Goal: Task Accomplishment & Management: Manage account settings

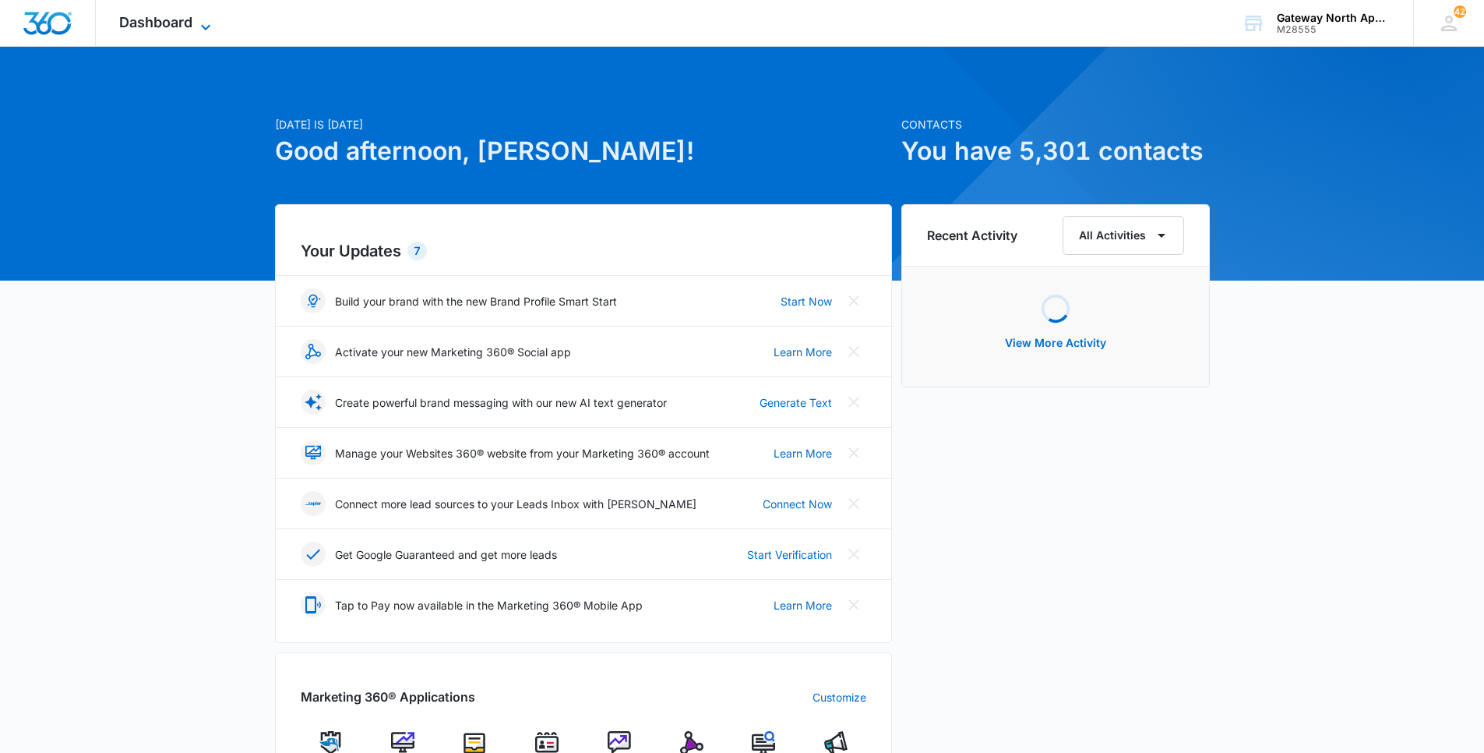
click at [189, 16] on span "Dashboard" at bounding box center [155, 22] width 73 height 16
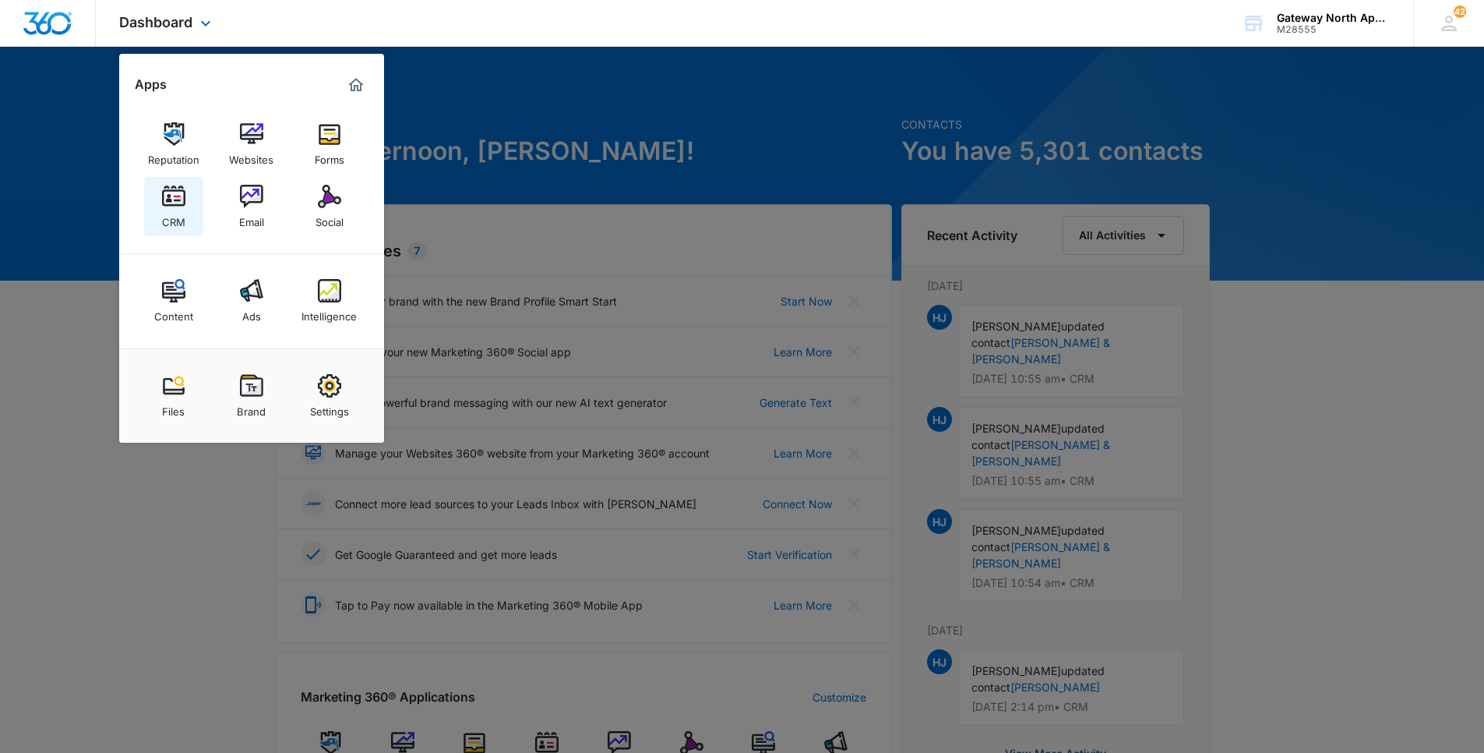
click at [197, 192] on link "CRM" at bounding box center [173, 206] width 59 height 59
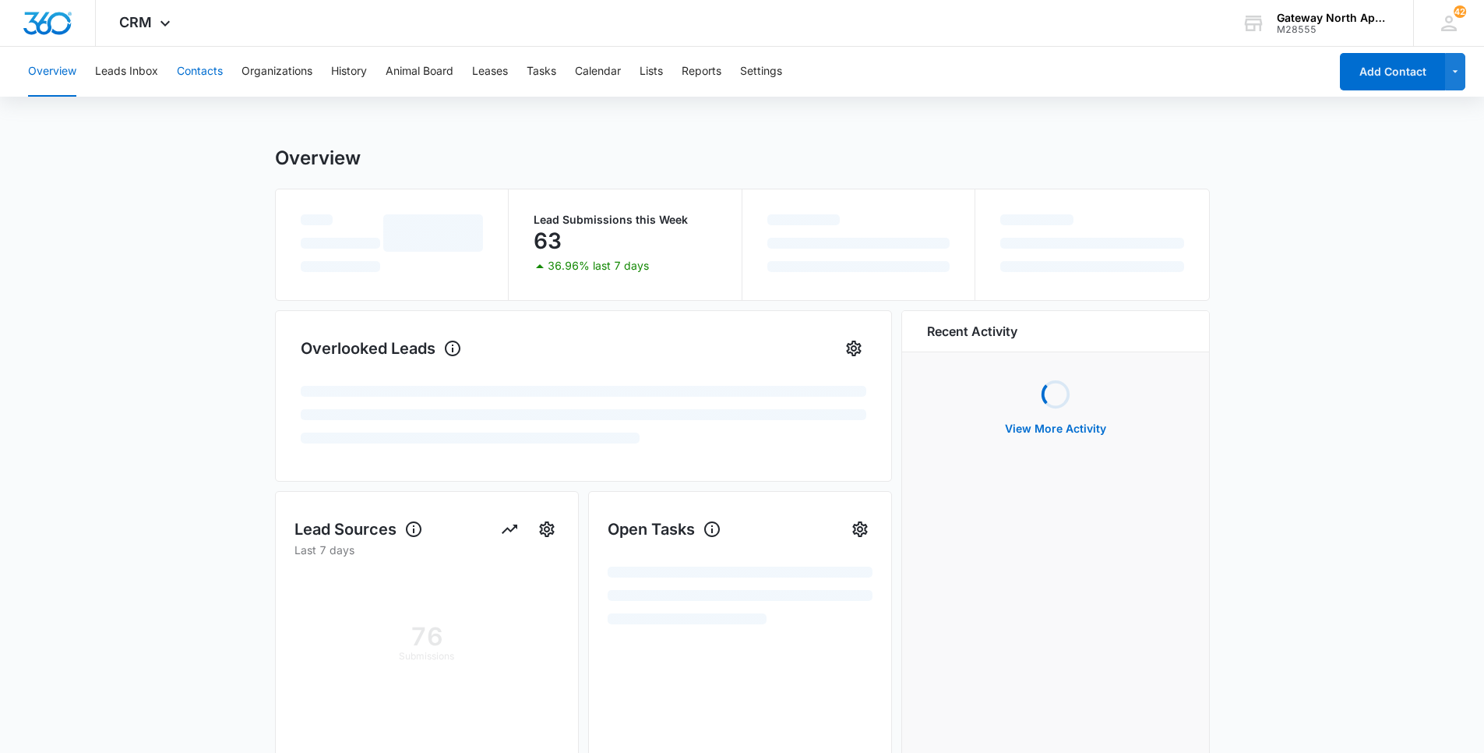
click at [194, 78] on button "Contacts" at bounding box center [200, 72] width 46 height 50
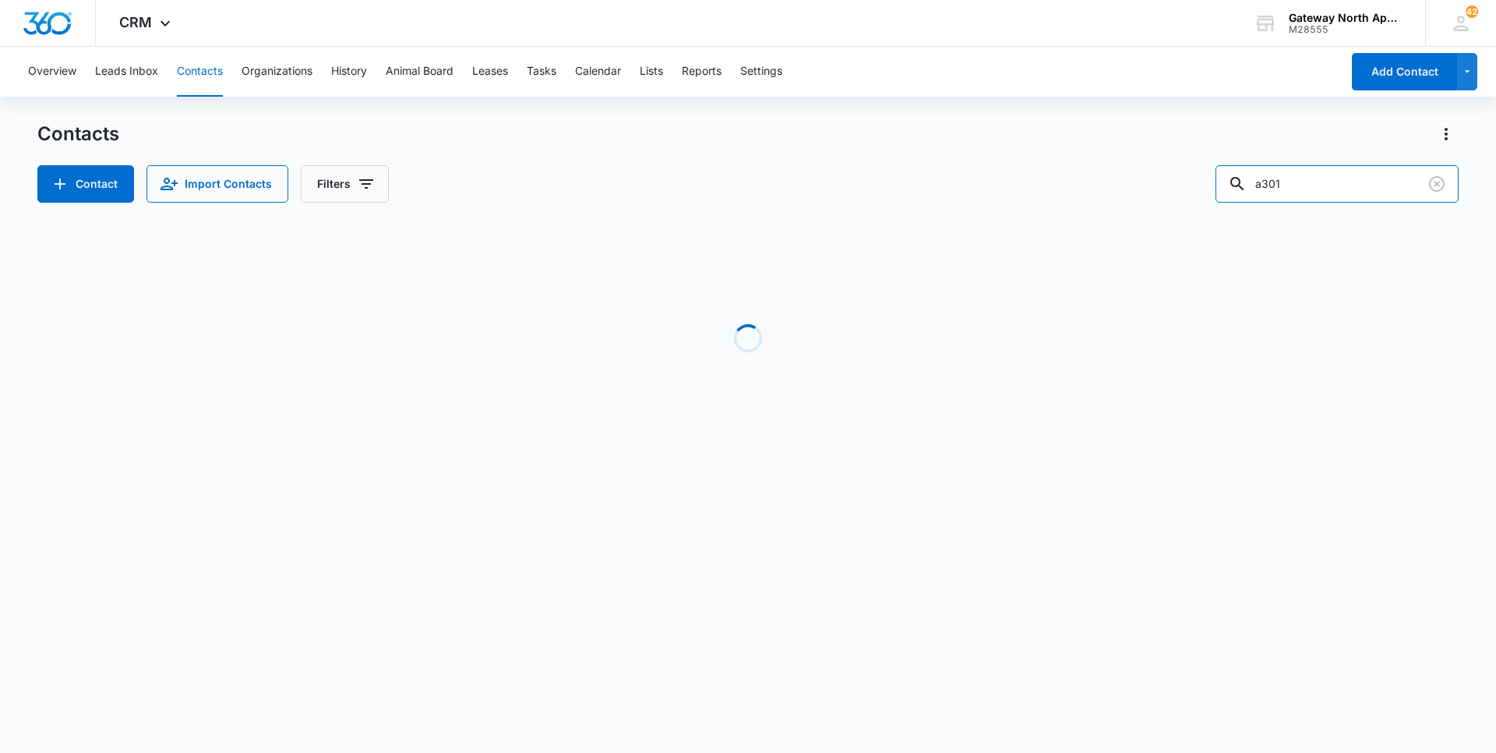
drag, startPoint x: 1331, startPoint y: 197, endPoint x: 1084, endPoint y: 193, distance: 247.0
click at [1084, 192] on div "Contact Import Contacts Filters a301" at bounding box center [747, 183] width 1421 height 37
type input "n102"
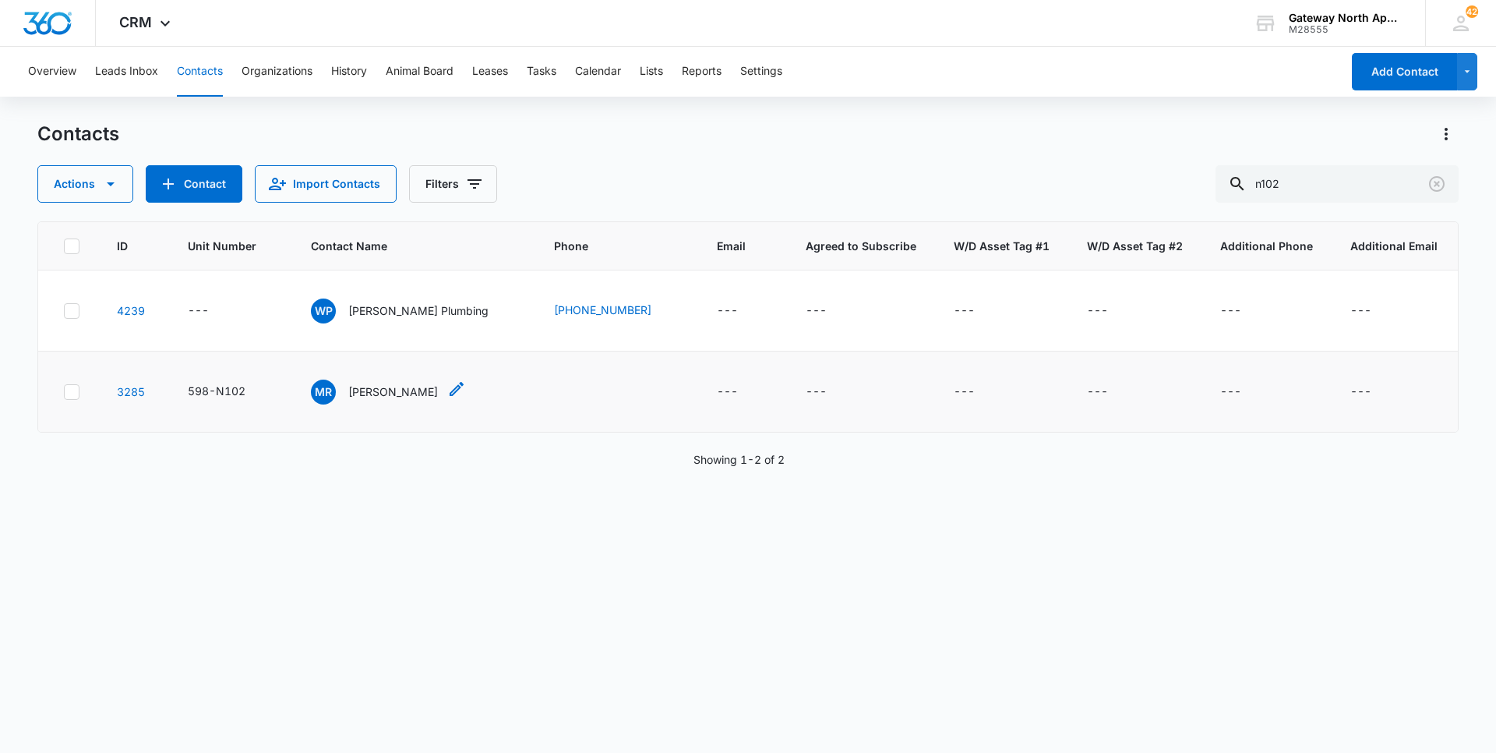
click at [380, 390] on p "Maria Rios" at bounding box center [393, 391] width 90 height 16
